Goal: Task Accomplishment & Management: Manage account settings

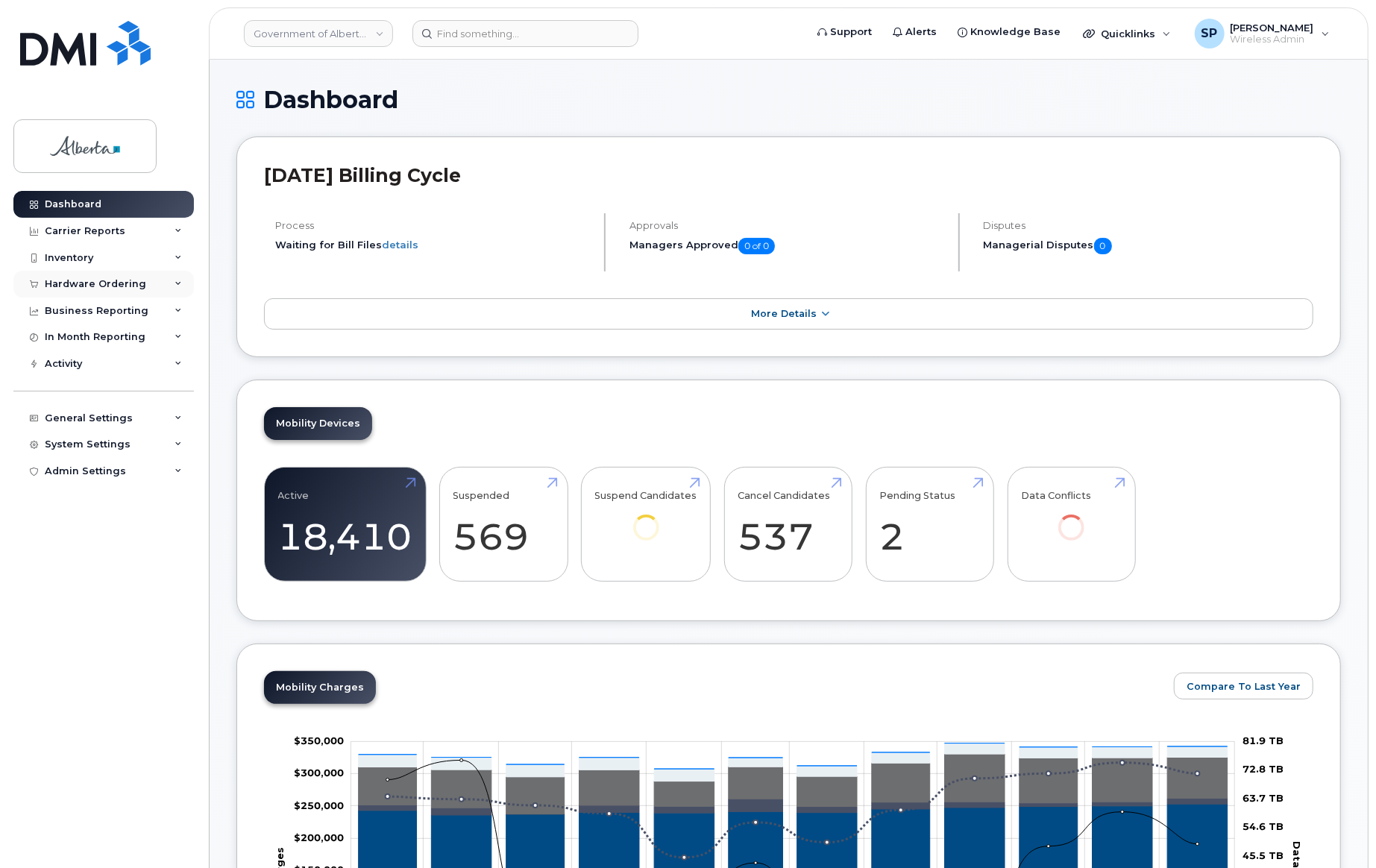
click at [107, 286] on div "Hardware Ordering" at bounding box center [95, 284] width 101 height 12
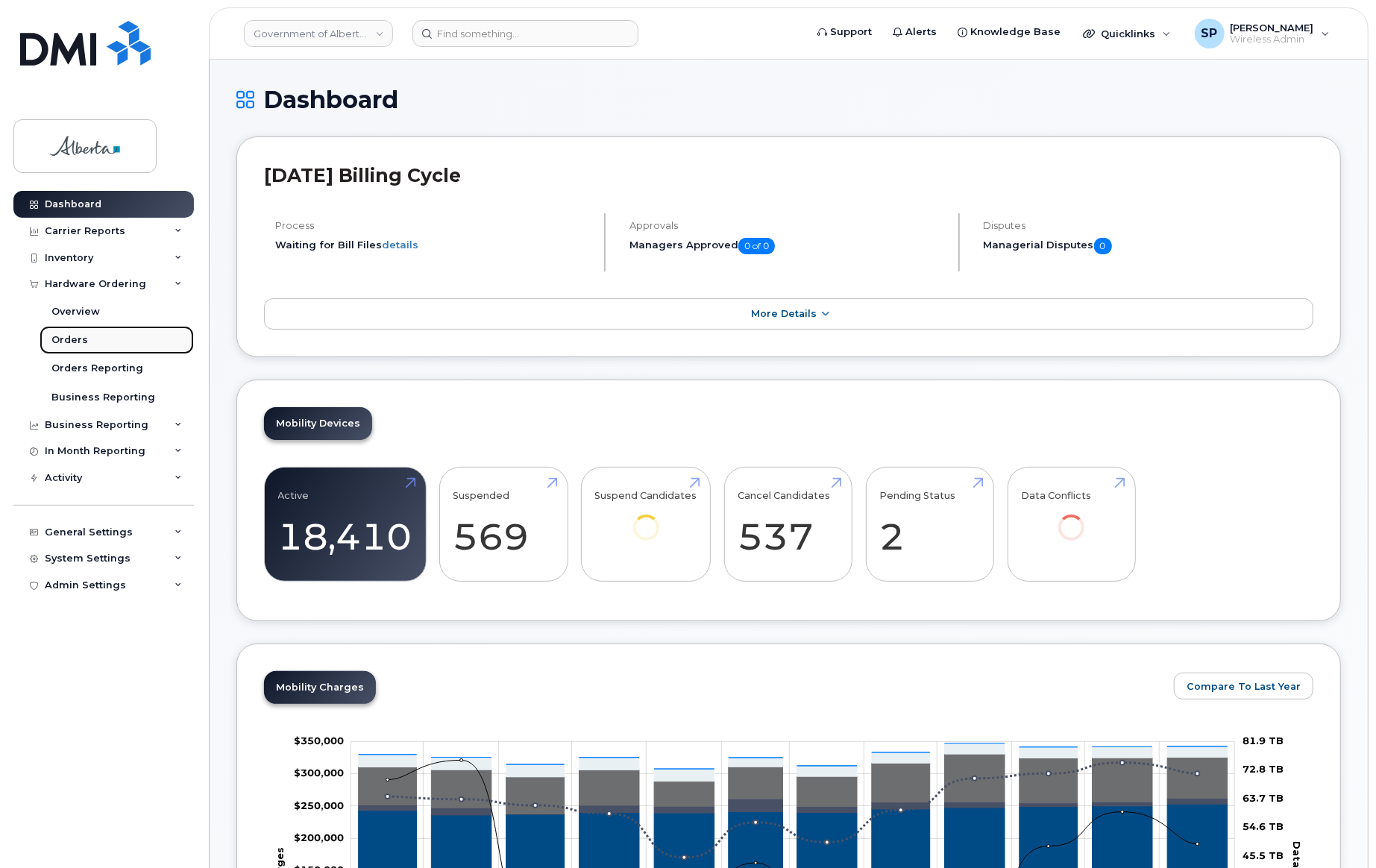
click at [73, 337] on div "Orders" at bounding box center [69, 340] width 37 height 14
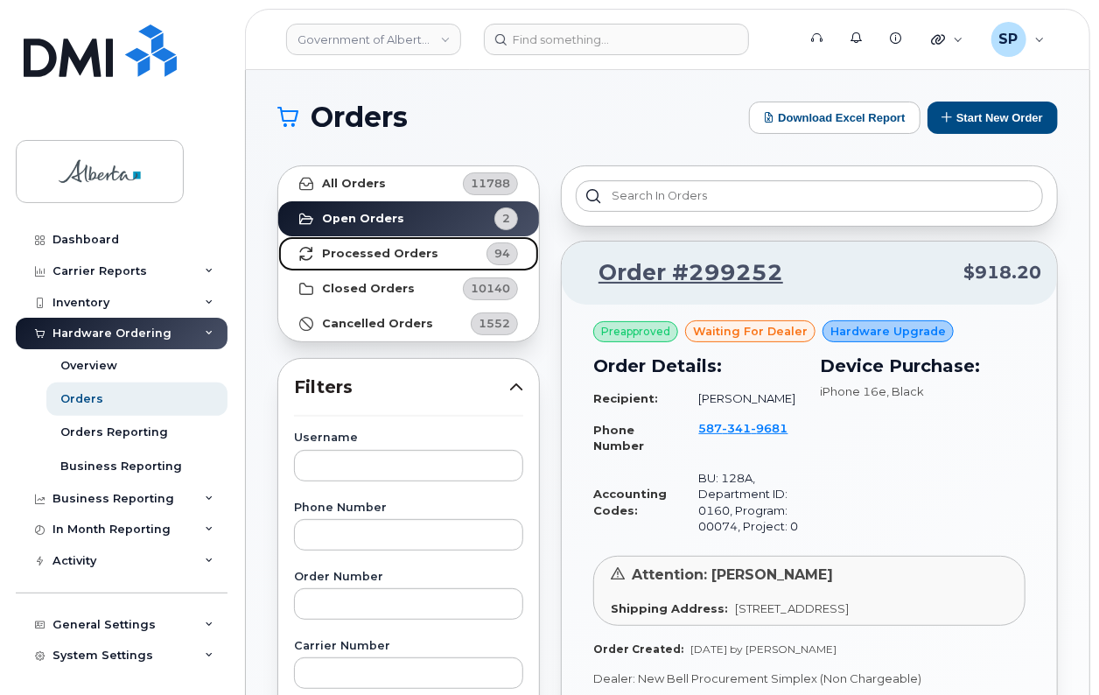
click at [379, 256] on strong "Processed Orders" at bounding box center [380, 254] width 116 height 14
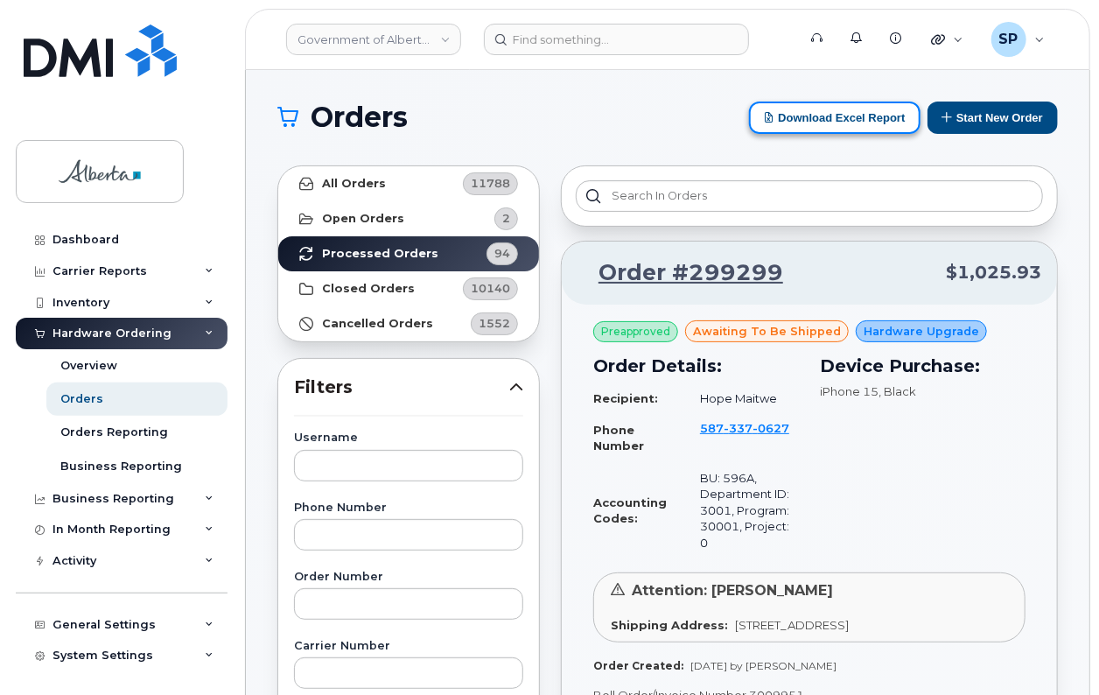
click at [858, 119] on button "Download Excel Report" at bounding box center [835, 118] width 172 height 32
